Goal: Find specific page/section: Find specific page/section

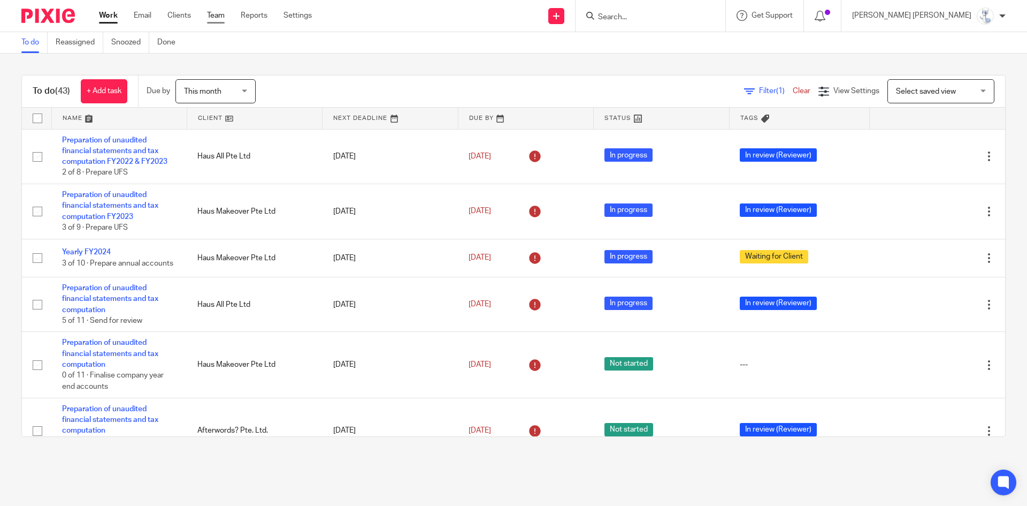
click at [212, 16] on link "Team" at bounding box center [216, 15] width 18 height 11
click at [177, 16] on link "Clients" at bounding box center [179, 15] width 24 height 11
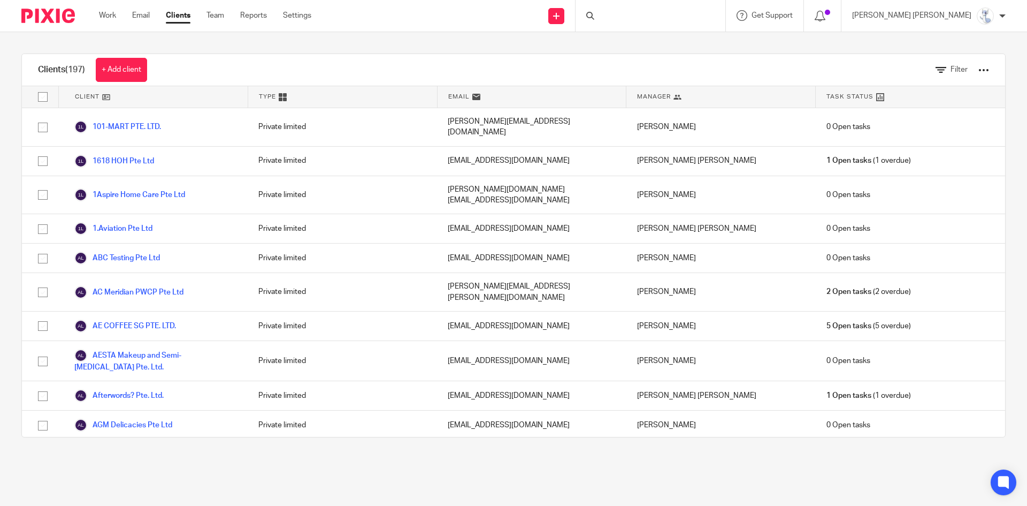
click at [952, 72] on div "Filter" at bounding box center [955, 70] width 70 height 32
click at [951, 72] on span "Filter" at bounding box center [959, 69] width 17 height 7
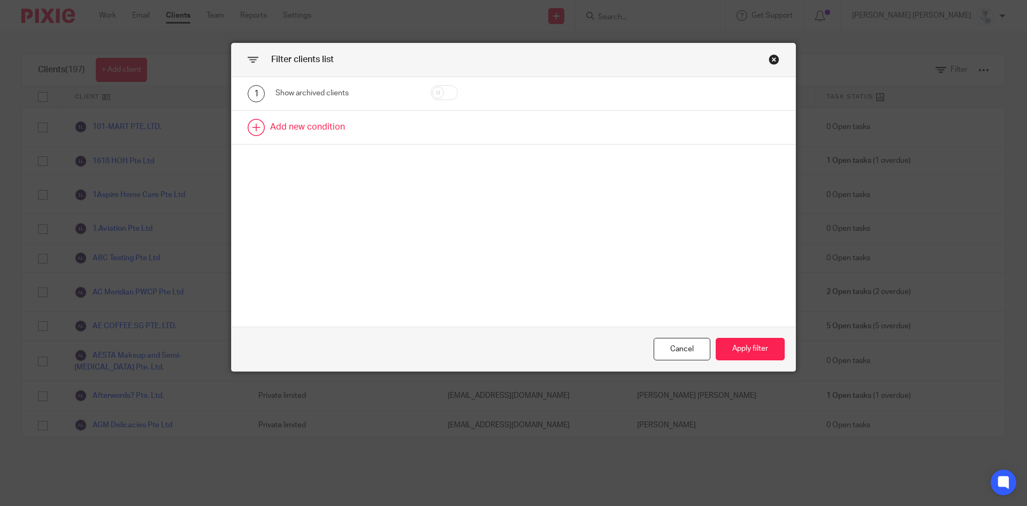
click at [391, 134] on link at bounding box center [514, 127] width 564 height 33
click at [291, 136] on div "Field" at bounding box center [335, 130] width 103 height 22
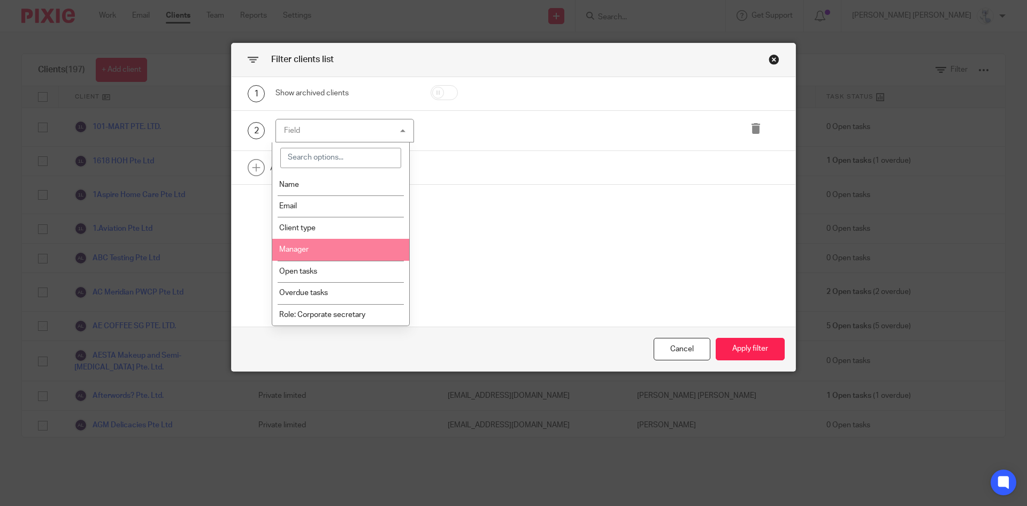
click at [306, 254] on li "Manager" at bounding box center [341, 250] width 138 height 22
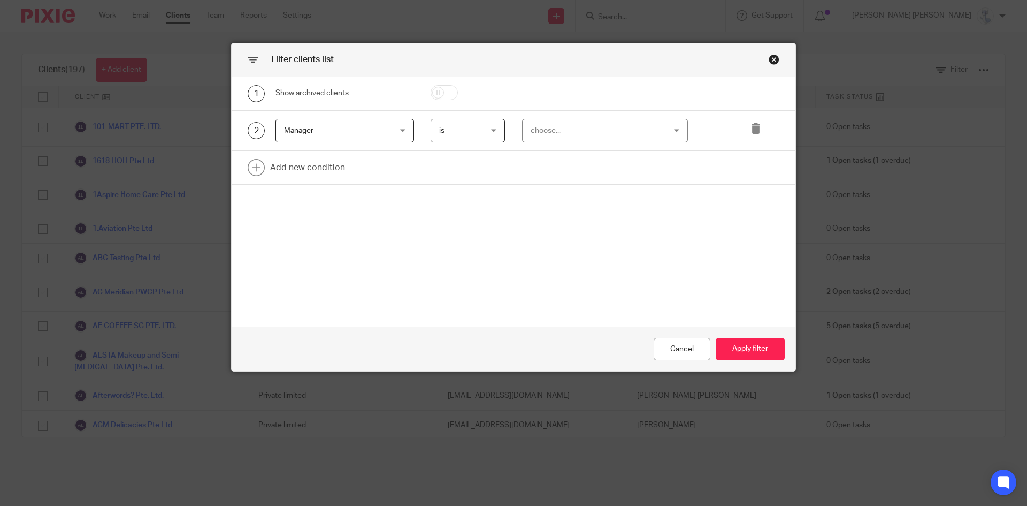
click at [630, 124] on div "choose..." at bounding box center [594, 130] width 126 height 22
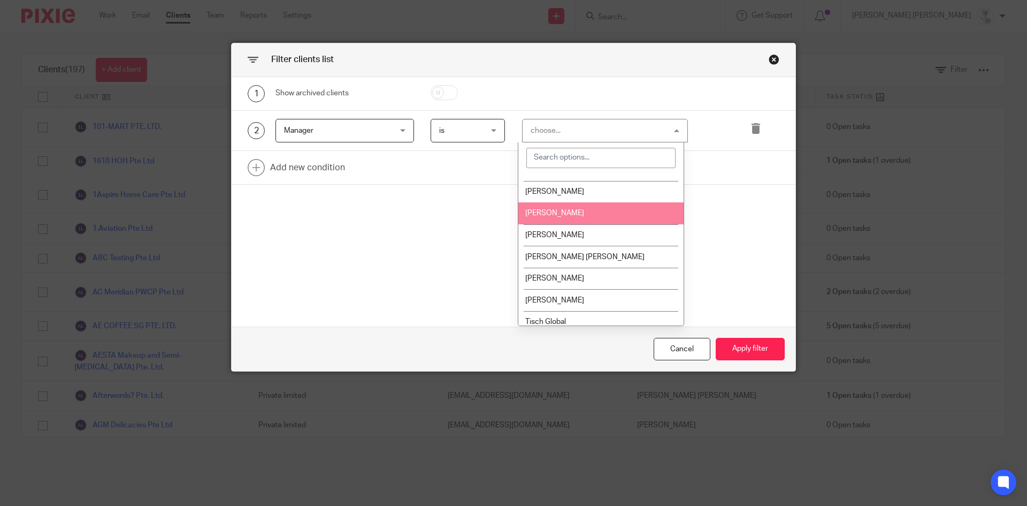
scroll to position [107, 0]
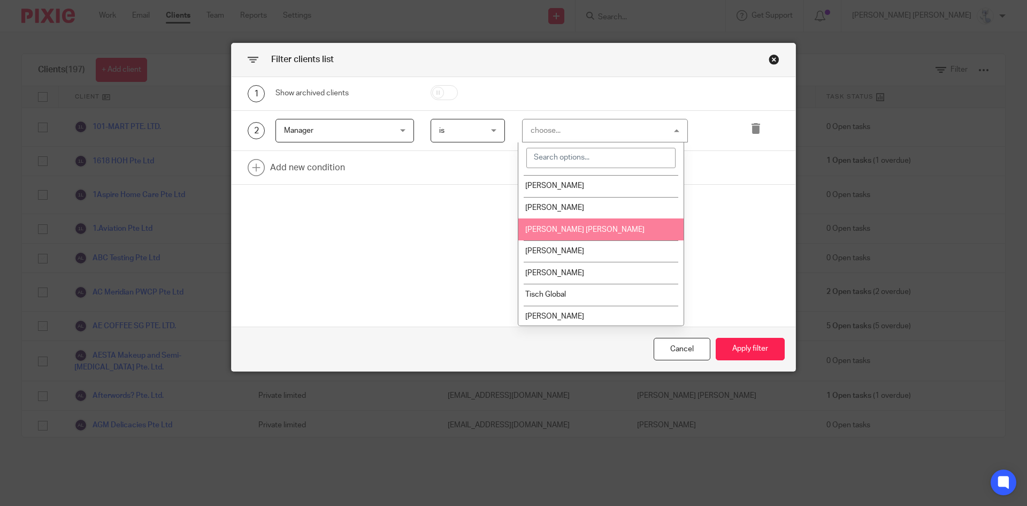
drag, startPoint x: 568, startPoint y: 236, endPoint x: 549, endPoint y: 227, distance: 20.8
click at [568, 236] on li "[PERSON_NAME] [PERSON_NAME]" at bounding box center [600, 229] width 165 height 22
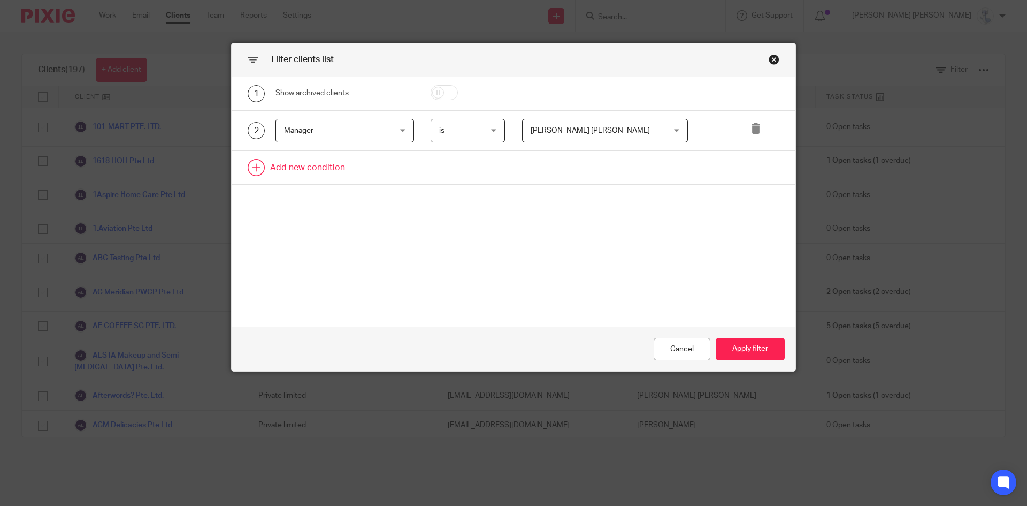
click at [340, 161] on link at bounding box center [514, 167] width 564 height 33
click at [321, 174] on div "Field" at bounding box center [335, 170] width 103 height 22
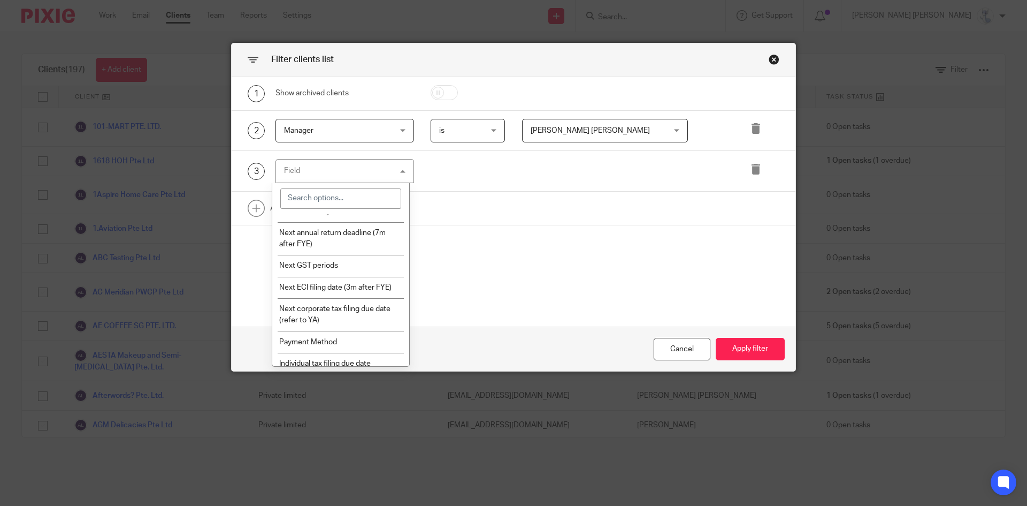
scroll to position [369, 0]
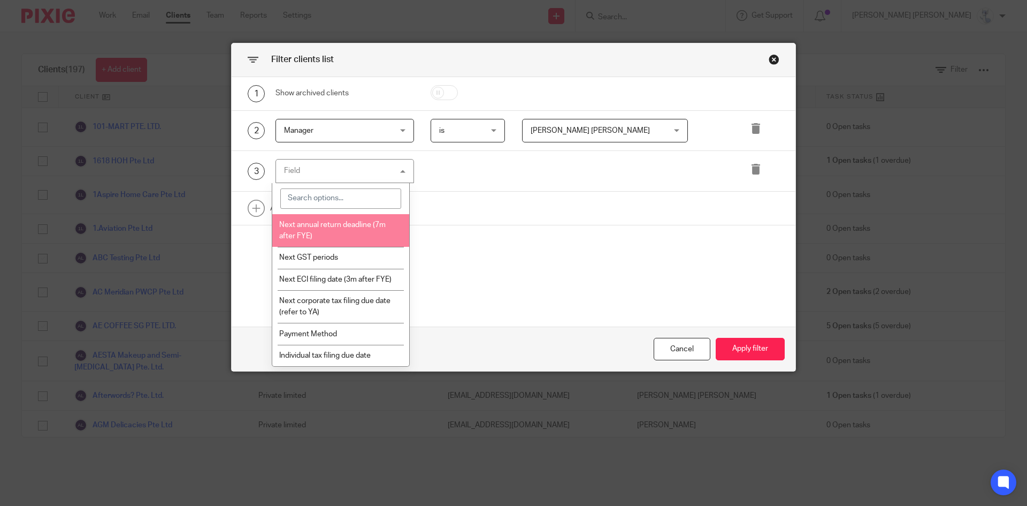
click at [332, 233] on li "Next annual return deadline (7m after FYE)" at bounding box center [341, 230] width 138 height 33
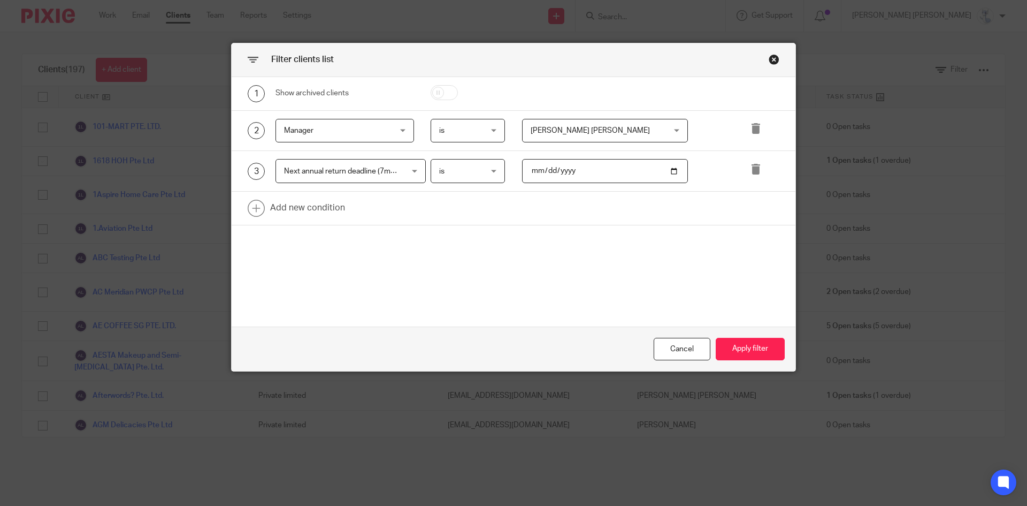
click at [529, 168] on input "date" at bounding box center [605, 171] width 166 height 24
type input "[DATE]"
click at [741, 352] on button "Apply filter" at bounding box center [750, 349] width 69 height 23
